Goal: Register for event/course

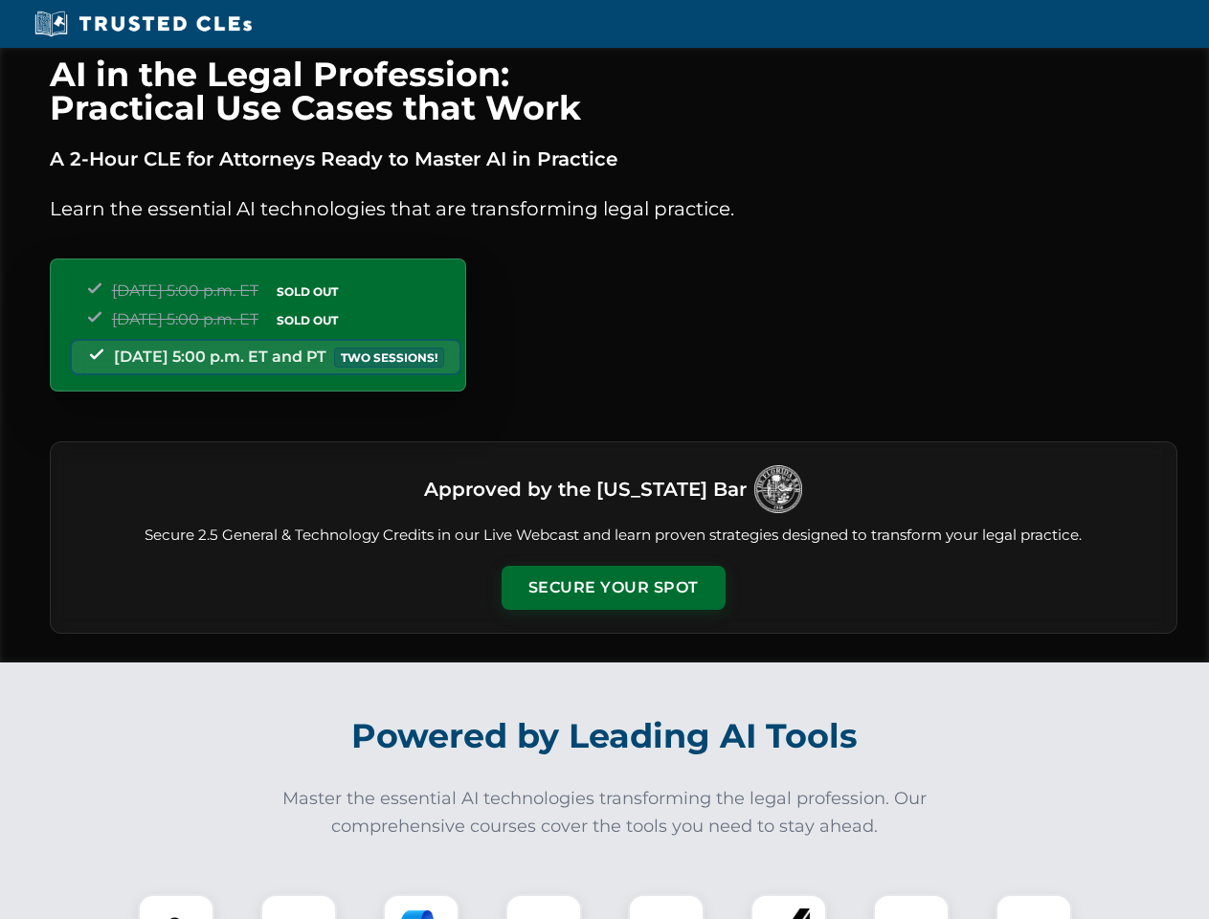
click at [612, 588] on button "Secure Your Spot" at bounding box center [613, 588] width 224 height 44
click at [176, 906] on img at bounding box center [176, 932] width 56 height 56
click at [299, 906] on div at bounding box center [298, 932] width 77 height 77
click at [421, 906] on div at bounding box center [421, 932] width 77 height 77
click at [544, 906] on img at bounding box center [544, 932] width 54 height 54
